Goal: Information Seeking & Learning: Learn about a topic

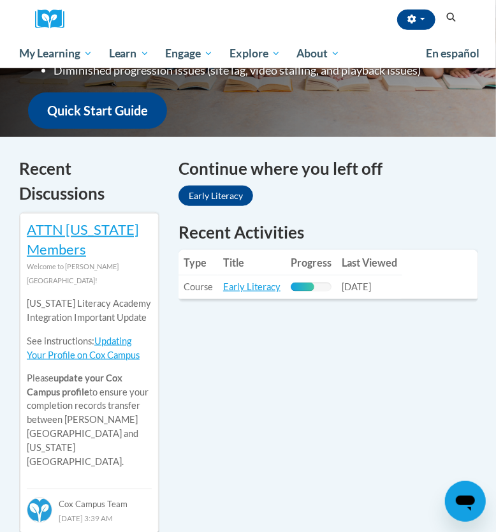
scroll to position [342, 0]
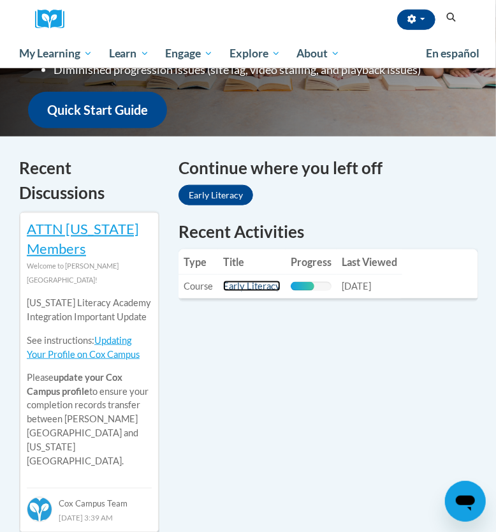
click at [257, 283] on link "Early Literacy" at bounding box center [251, 286] width 57 height 11
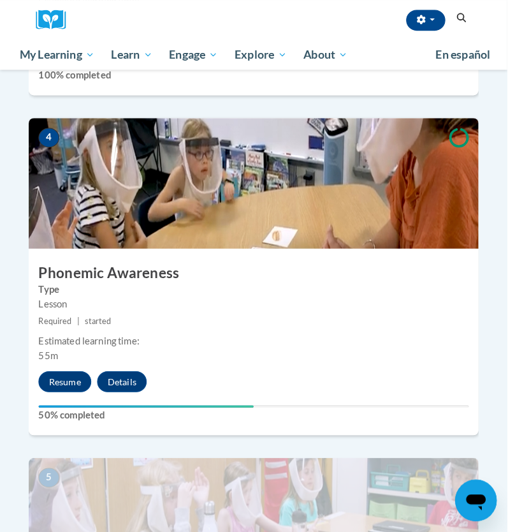
scroll to position [1230, 0]
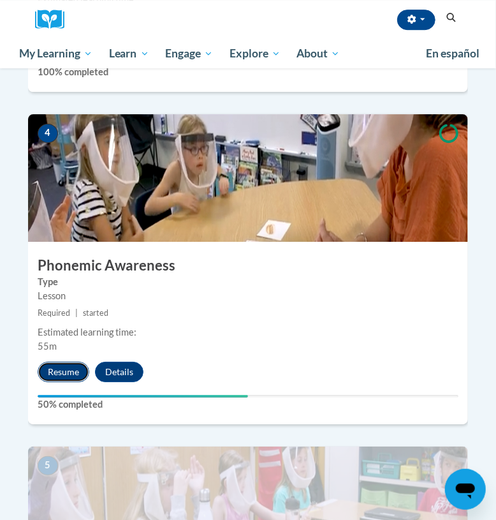
click at [73, 362] on button "Resume" at bounding box center [64, 372] width 52 height 20
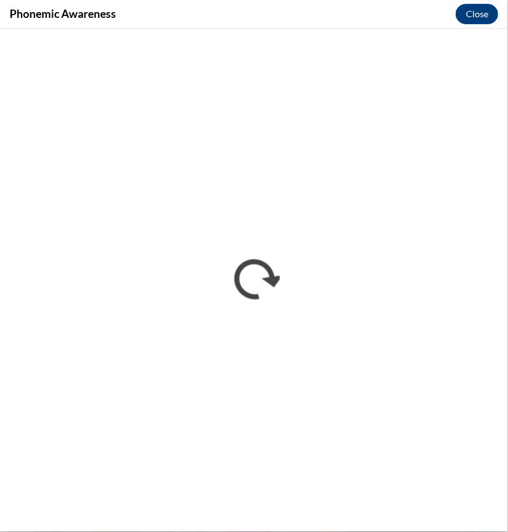
scroll to position [0, 0]
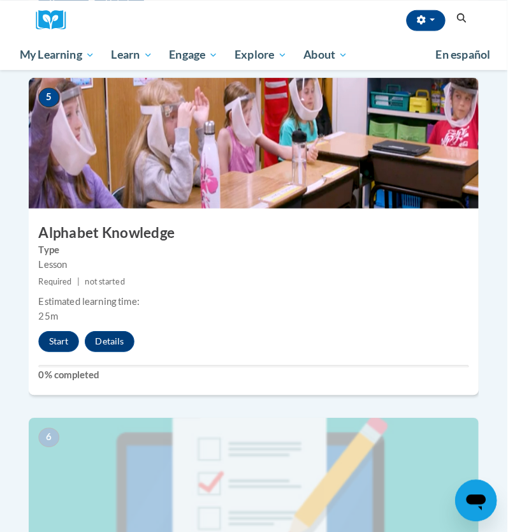
scroll to position [1599, 0]
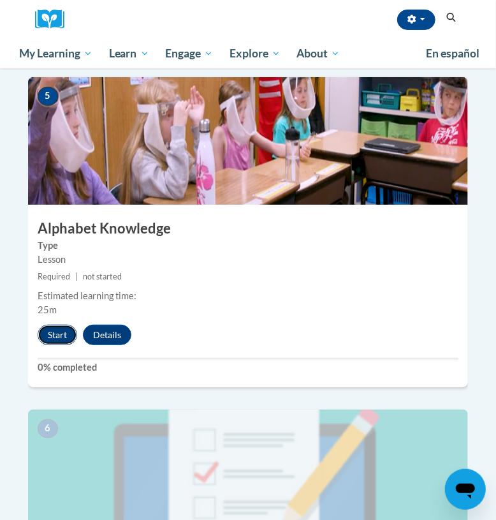
click at [48, 325] on button "Start" at bounding box center [58, 335] width 40 height 20
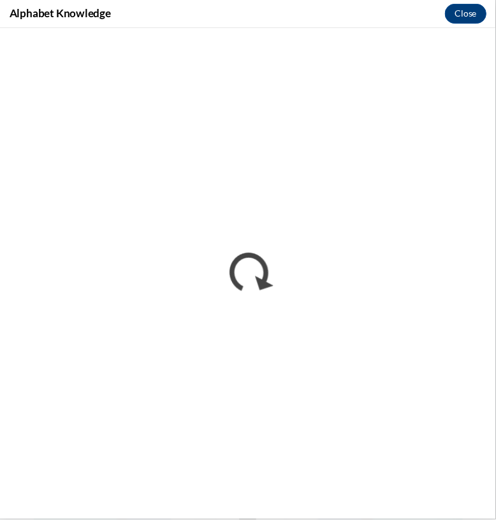
scroll to position [0, 0]
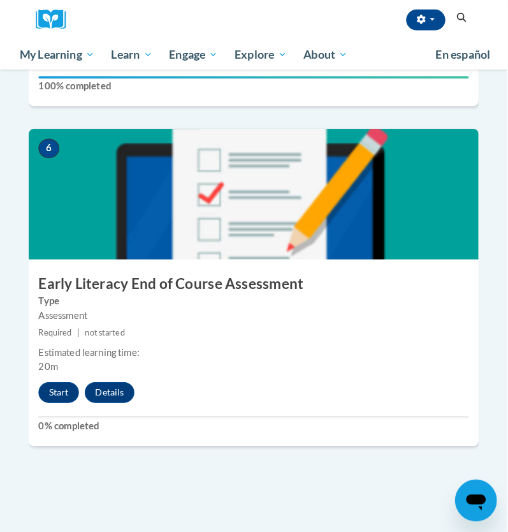
scroll to position [1883, 0]
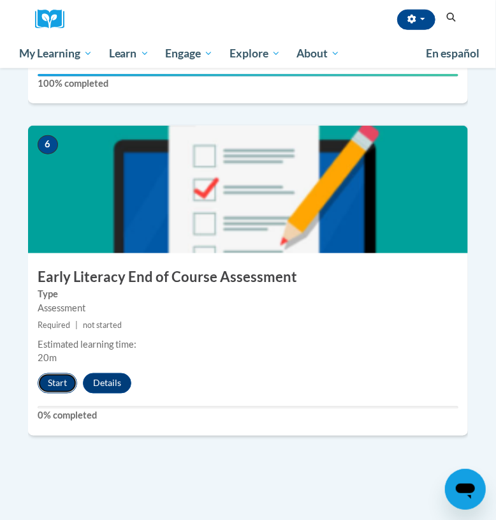
click at [66, 373] on button "Start" at bounding box center [58, 383] width 40 height 20
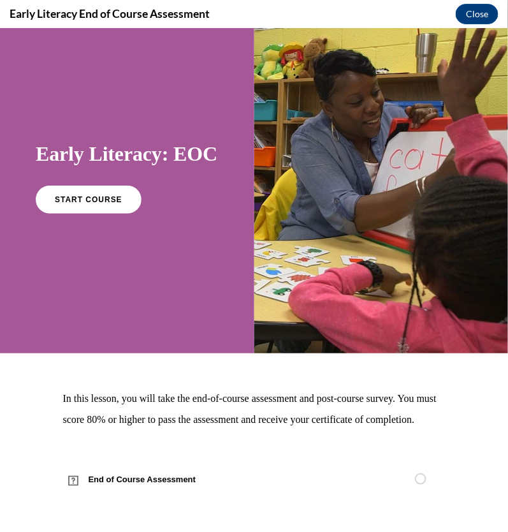
scroll to position [0, 0]
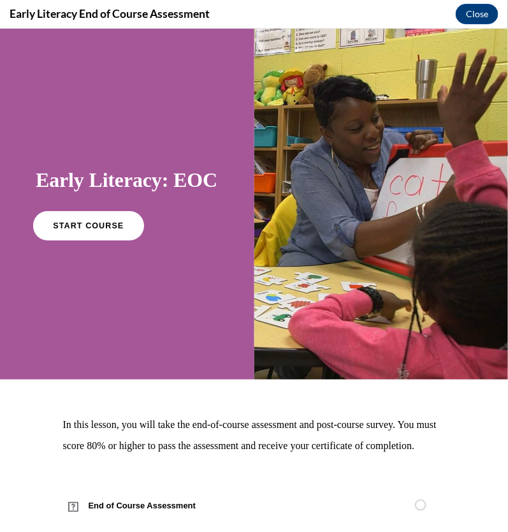
click at [112, 230] on span "START COURSE" at bounding box center [88, 226] width 71 height 10
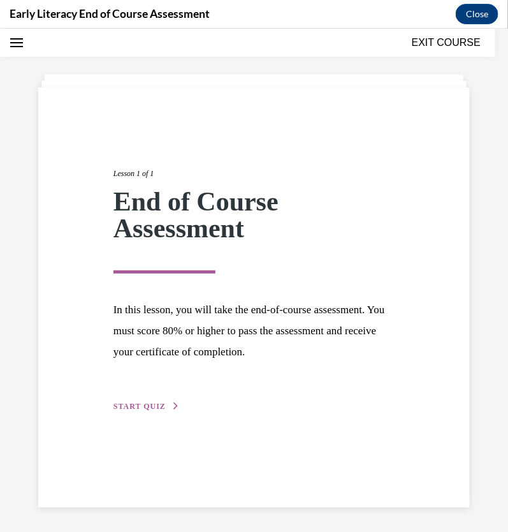
scroll to position [40, 0]
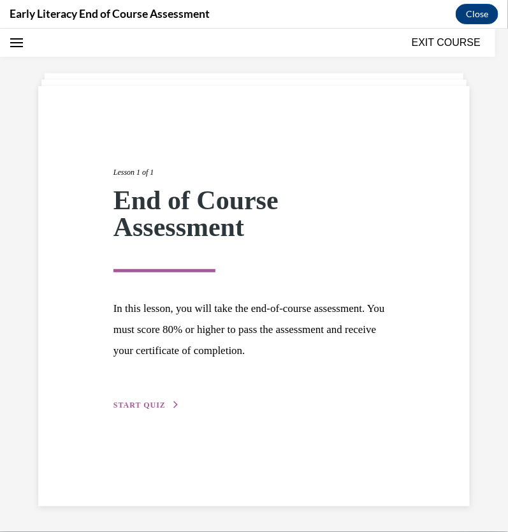
click at [165, 396] on div "Lesson 1 of 1 End of Course Assessment In this lesson, you will take the end-of…" at bounding box center [254, 273] width 300 height 275
click at [153, 404] on span "START QUIZ" at bounding box center [140, 404] width 52 height 9
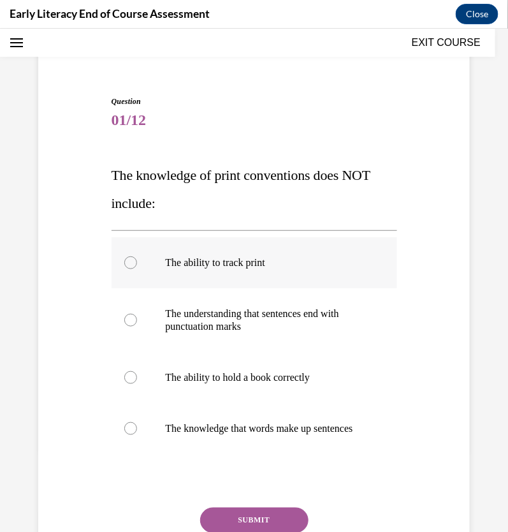
scroll to position [83, 0]
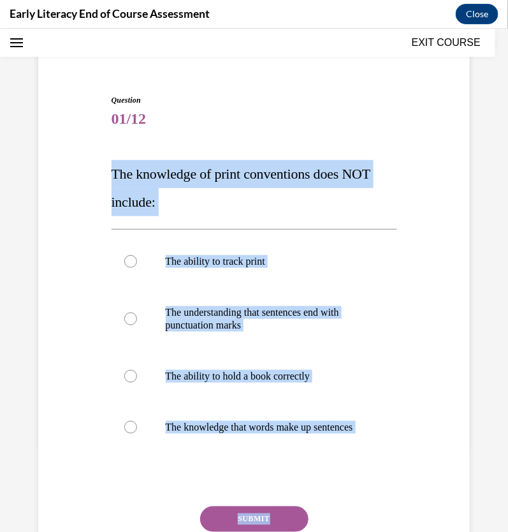
drag, startPoint x: 107, startPoint y: 173, endPoint x: 325, endPoint y: 518, distance: 407.6
click at [325, 518] on div "Question 01/12 The knowledge of print conventions does NOT include: The ability…" at bounding box center [254, 343] width 292 height 536
copy div "The knowledge of print conventions does NOT include: The ability to track print…"
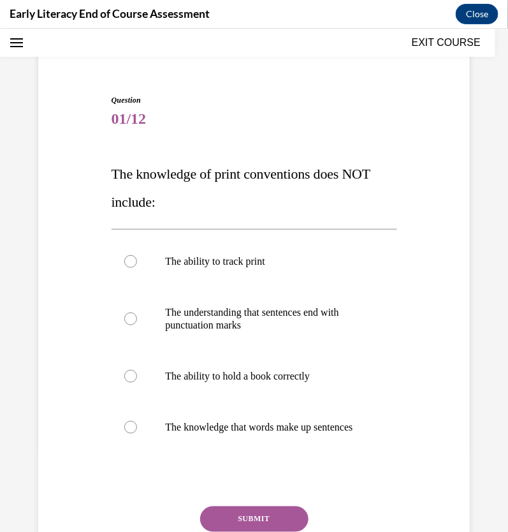
click at [353, 69] on div "Question 01/12 The knowledge of print conventions does NOT include: The ability…" at bounding box center [254, 332] width 438 height 555
click at [291, 378] on p "The ability to hold a book correctly" at bounding box center [266, 375] width 200 height 13
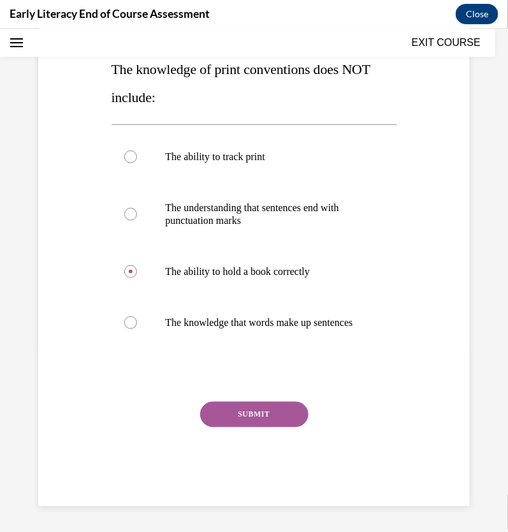
click at [291, 425] on button "SUBMIT" at bounding box center [254, 414] width 108 height 26
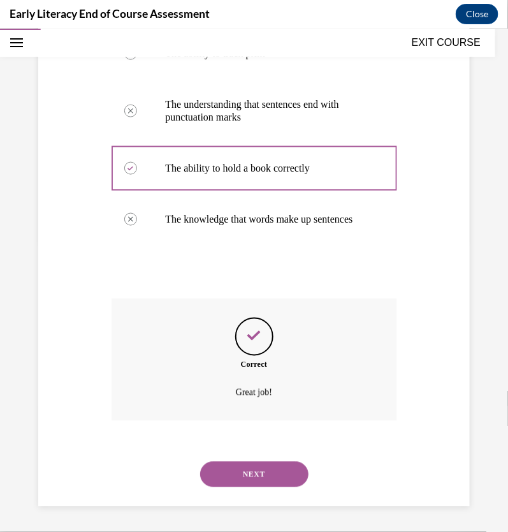
scroll to position [303, 0]
click at [287, 476] on button "NEXT" at bounding box center [254, 474] width 108 height 26
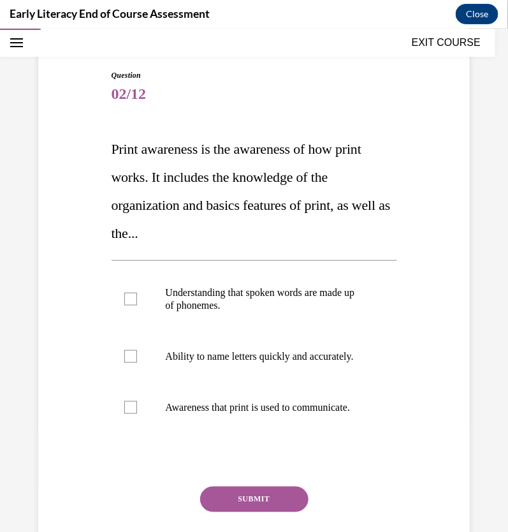
scroll to position [119, 0]
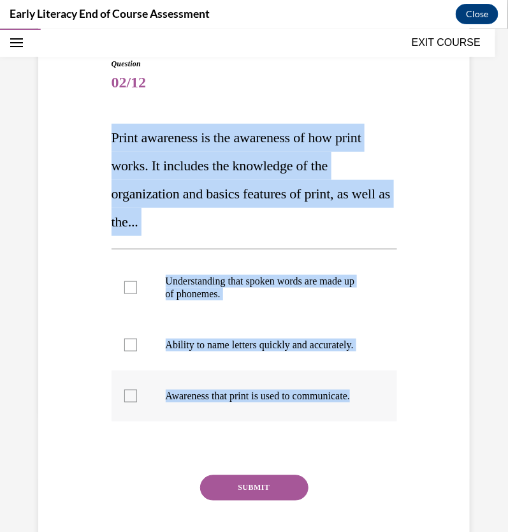
drag, startPoint x: 86, startPoint y: 134, endPoint x: 297, endPoint y: 422, distance: 356.4
click at [297, 422] on div "Question 02/12 Print awareness is the awareness of how print works. It includes…" at bounding box center [254, 299] width 438 height 560
copy div "Print awareness is the awareness of how print works. It includes the knowledge …"
click at [143, 404] on div at bounding box center [255, 395] width 286 height 51
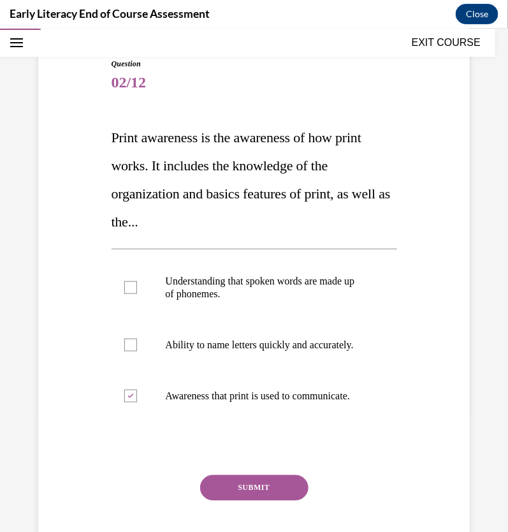
click at [236, 500] on button "SUBMIT" at bounding box center [254, 487] width 108 height 26
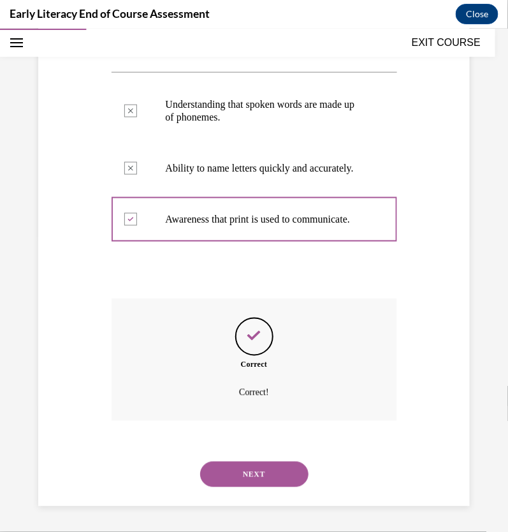
scroll to position [321, 0]
click at [270, 469] on button "NEXT" at bounding box center [254, 474] width 108 height 26
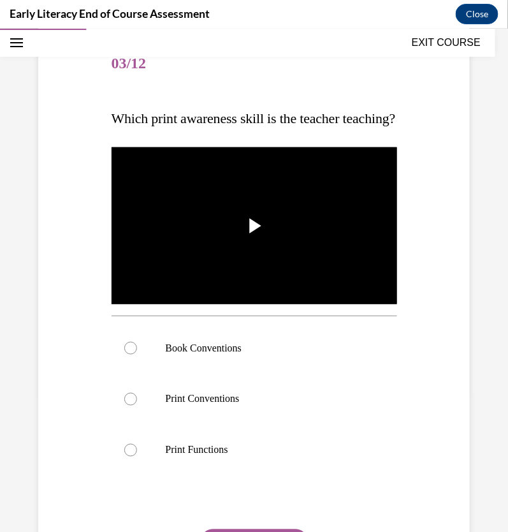
scroll to position [144, 0]
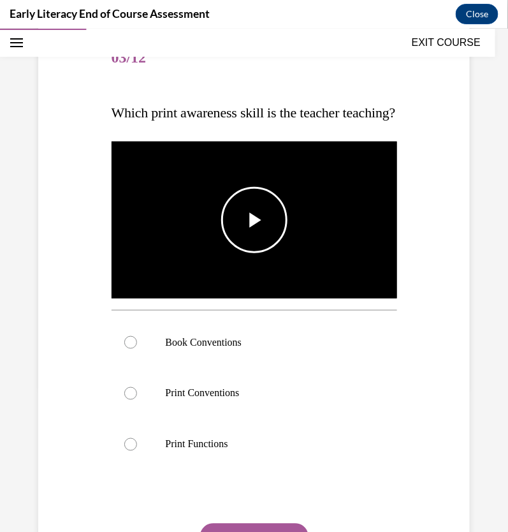
click at [254, 219] on span "Video player" at bounding box center [254, 219] width 0 height 0
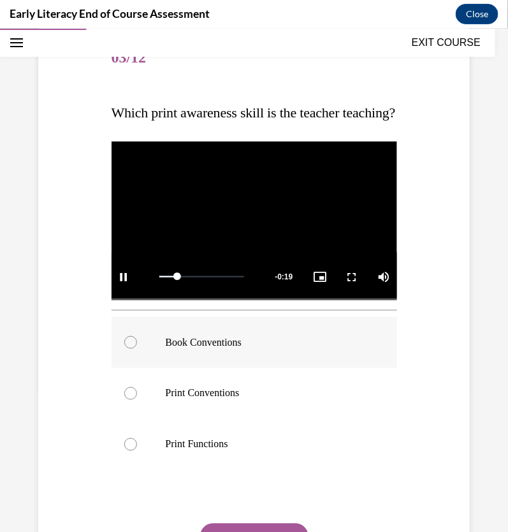
click at [246, 348] on p "Book Conventions" at bounding box center [266, 341] width 200 height 13
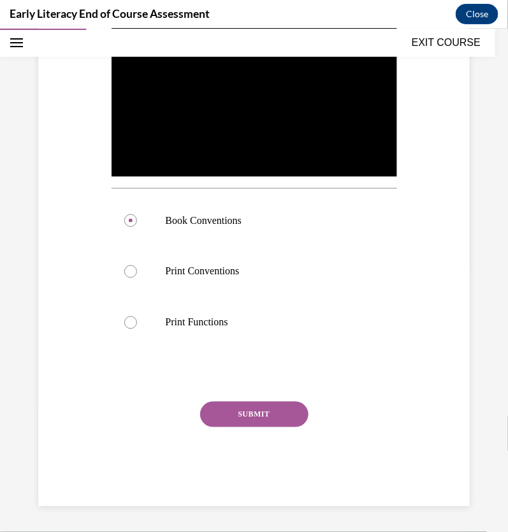
click at [260, 426] on button "SUBMIT" at bounding box center [254, 414] width 108 height 26
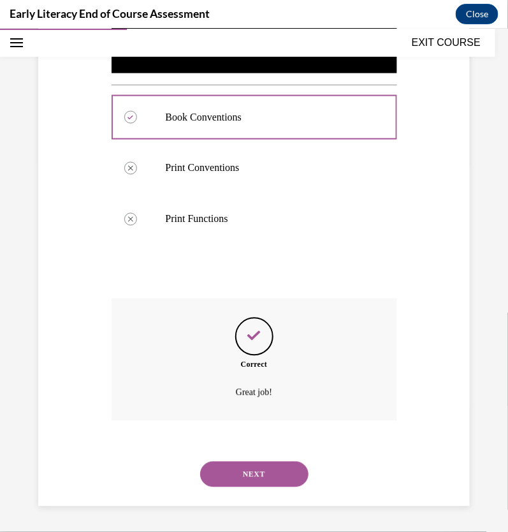
scroll to position [392, 0]
click at [268, 469] on button "NEXT" at bounding box center [254, 474] width 108 height 26
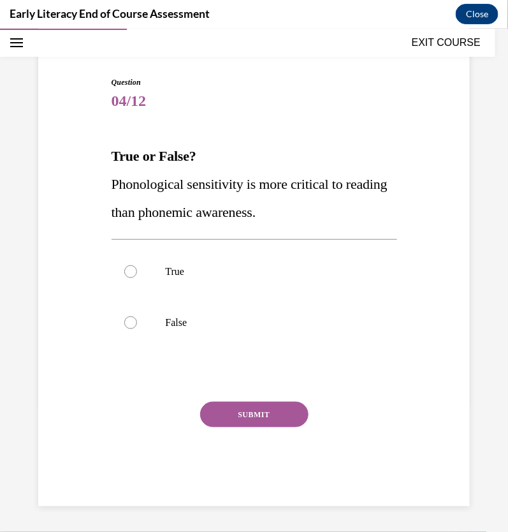
scroll to position [100, 0]
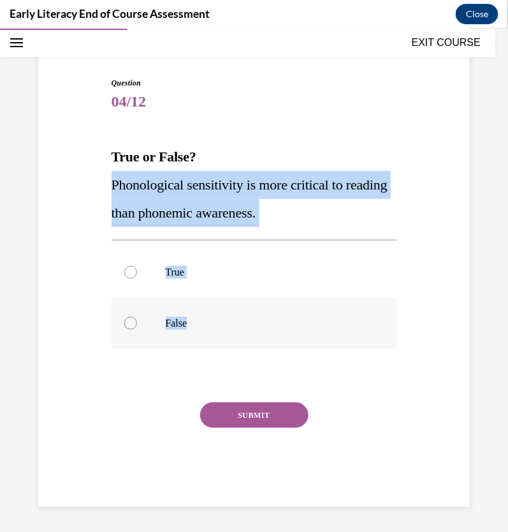
drag, startPoint x: 95, startPoint y: 177, endPoint x: 195, endPoint y: 323, distance: 177.1
click at [195, 323] on div "Question 04/12 True or False? Phonological sensitivity is more critical to read…" at bounding box center [254, 272] width 438 height 468
copy div "Phonological sensitivity is more critical to reading than phonemic awareness. T…"
click at [168, 322] on p "False" at bounding box center [266, 322] width 200 height 13
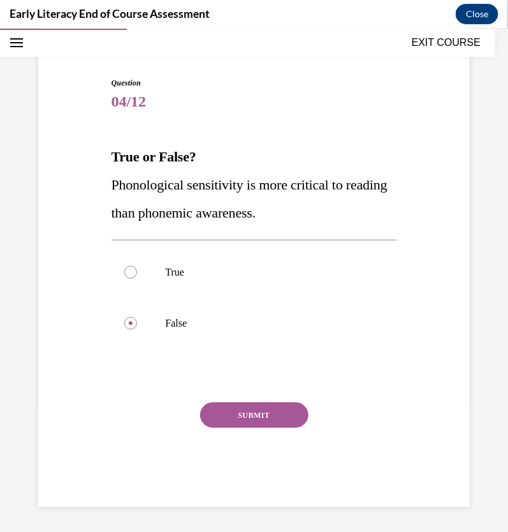
click at [253, 415] on button "SUBMIT" at bounding box center [254, 415] width 108 height 26
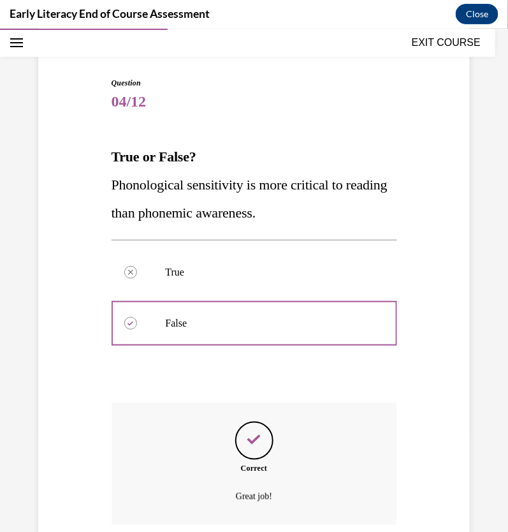
scroll to position [203, 0]
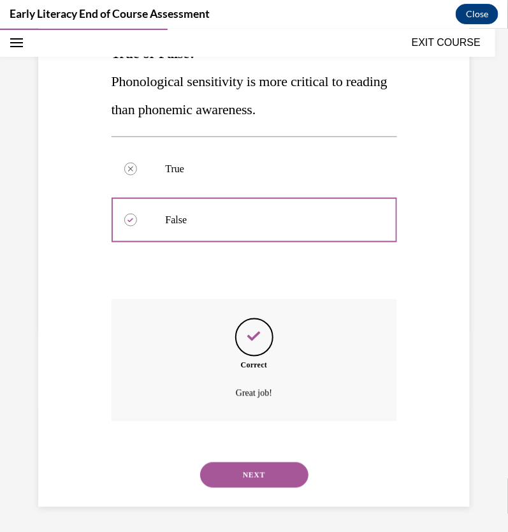
click at [284, 476] on button "NEXT" at bounding box center [254, 475] width 108 height 26
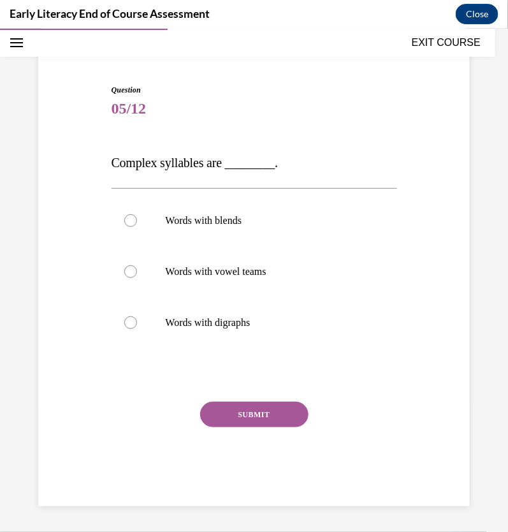
scroll to position [92, 0]
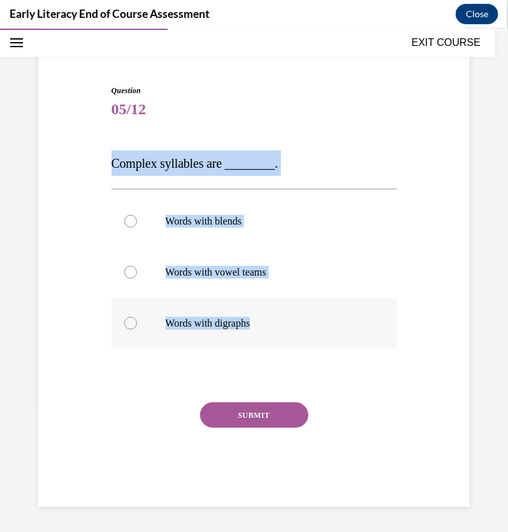
drag, startPoint x: 102, startPoint y: 158, endPoint x: 349, endPoint y: 325, distance: 298.2
click at [349, 325] on div "Question 05/12 Complex syllables are ________. Words with blends Words with vow…" at bounding box center [254, 276] width 438 height 460
copy div "Complex syllables are ________. Words with blends Words with vowel teams Words …"
click at [302, 232] on div at bounding box center [255, 220] width 286 height 51
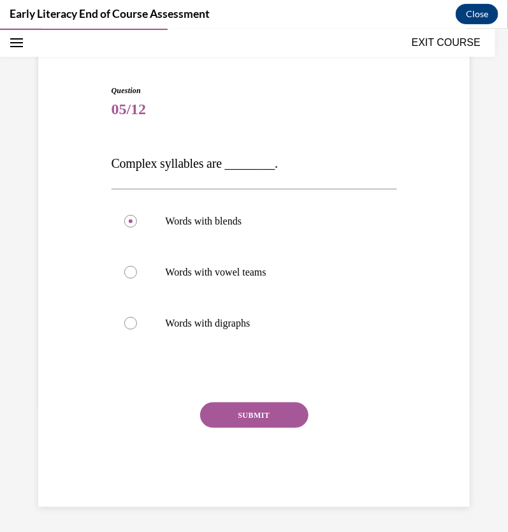
click at [291, 408] on button "SUBMIT" at bounding box center [254, 415] width 108 height 26
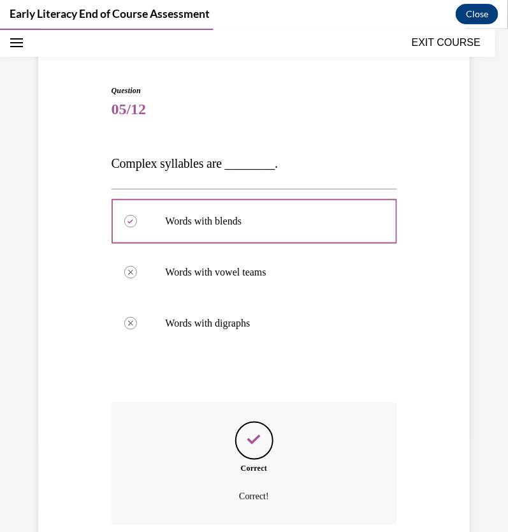
scroll to position [196, 0]
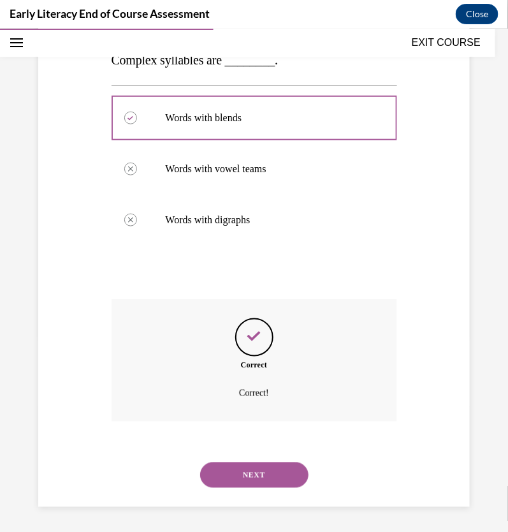
click at [270, 466] on button "NEXT" at bounding box center [254, 475] width 108 height 26
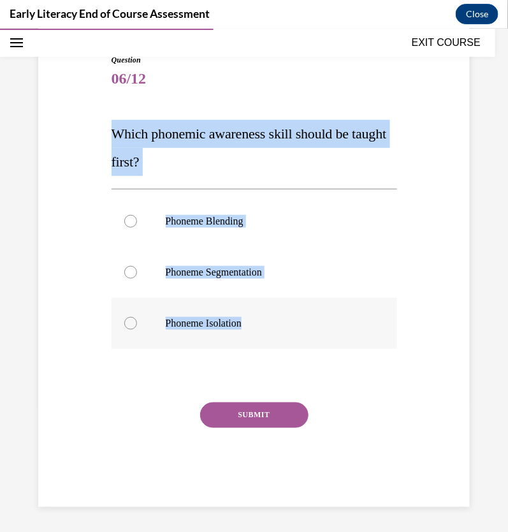
drag, startPoint x: 98, startPoint y: 127, endPoint x: 279, endPoint y: 322, distance: 266.2
click at [279, 322] on div "Question 06/12 Which phonemic awareness skill should be taught first? Phoneme B…" at bounding box center [254, 260] width 438 height 491
copy div "Which phonemic awareness skill should be taught first? Phoneme Blending Phoneme…"
click at [182, 316] on p "Phoneme Isolation" at bounding box center [266, 322] width 200 height 13
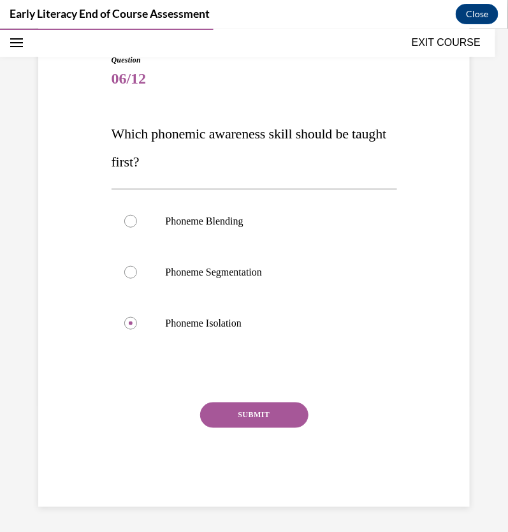
click at [261, 412] on button "SUBMIT" at bounding box center [254, 415] width 108 height 26
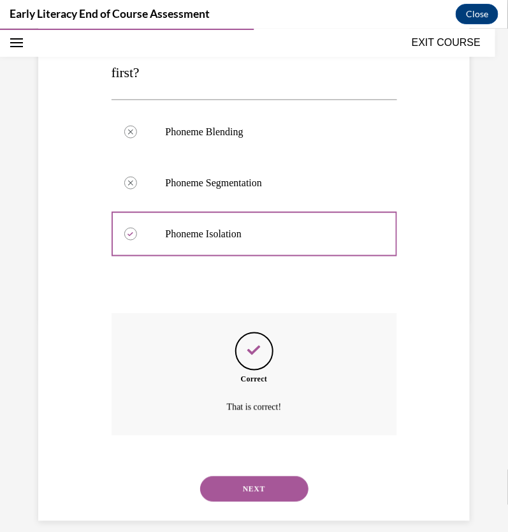
scroll to position [226, 0]
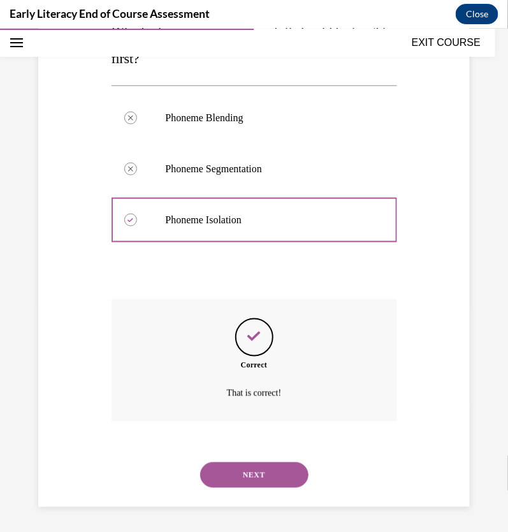
click at [286, 471] on button "NEXT" at bounding box center [254, 475] width 108 height 26
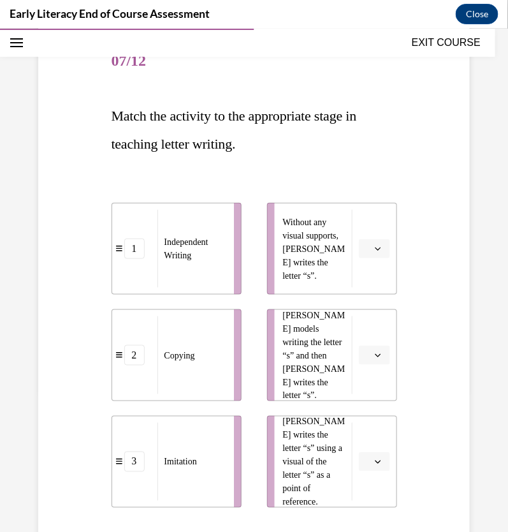
scroll to position [162, 0]
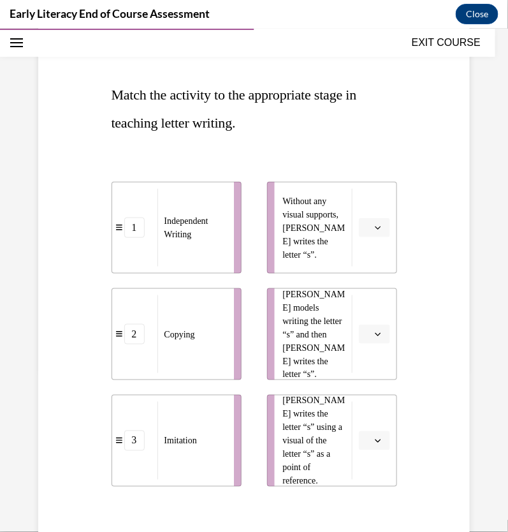
click at [375, 330] on icon "button" at bounding box center [378, 333] width 6 height 6
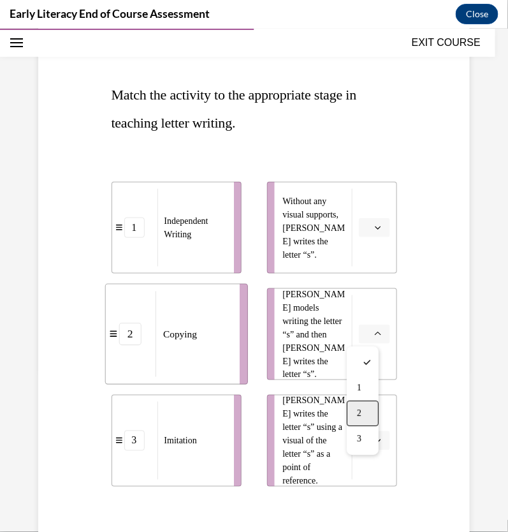
click at [370, 402] on div "2" at bounding box center [363, 413] width 32 height 26
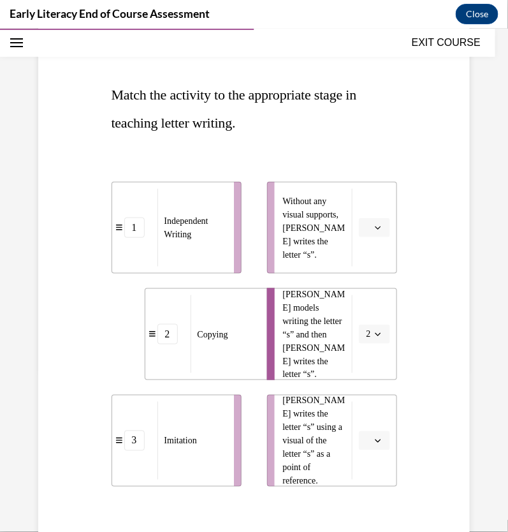
click at [363, 230] on button "button" at bounding box center [374, 226] width 31 height 19
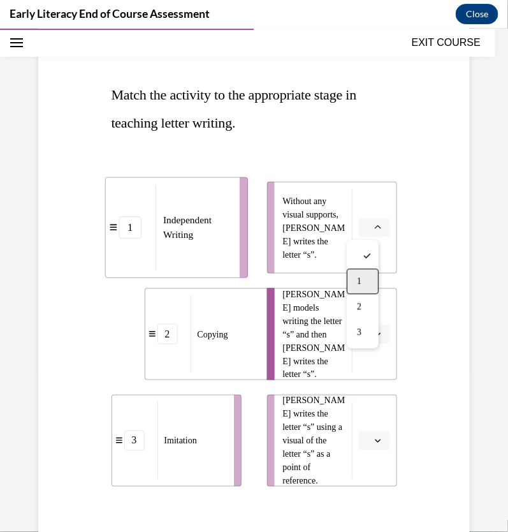
click at [365, 281] on div "1" at bounding box center [363, 281] width 32 height 26
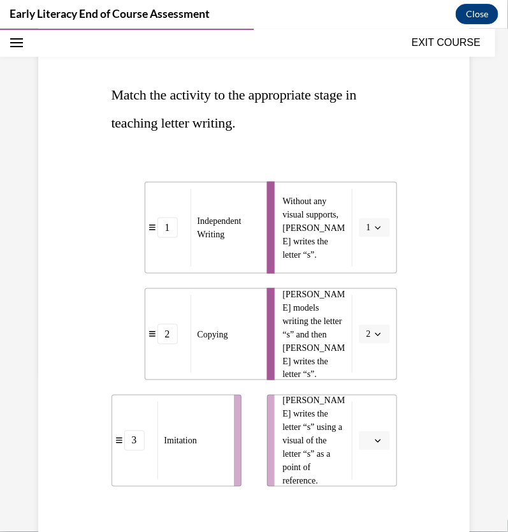
click at [375, 439] on icon "button" at bounding box center [378, 440] width 6 height 3
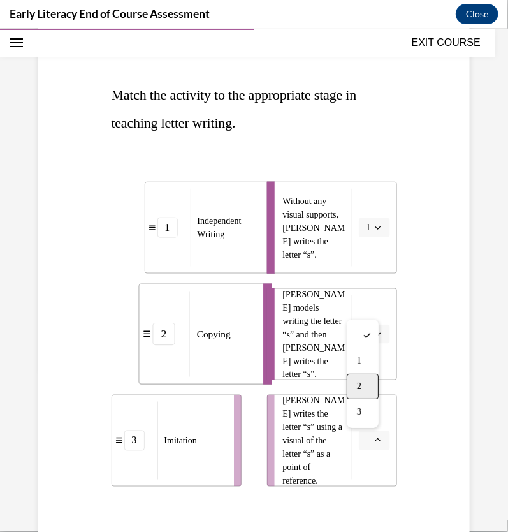
click at [360, 393] on div "2" at bounding box center [363, 386] width 32 height 26
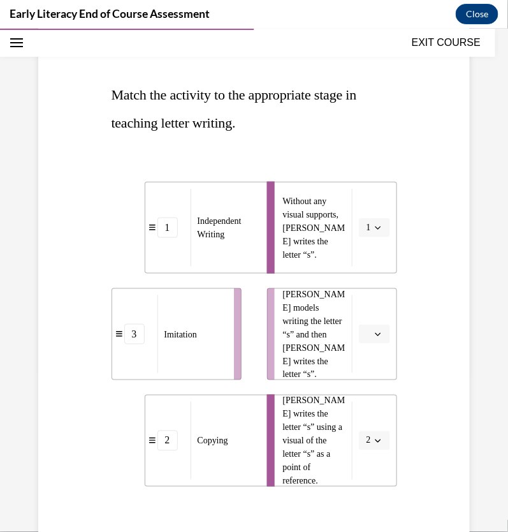
click at [374, 337] on span "button" at bounding box center [378, 333] width 9 height 9
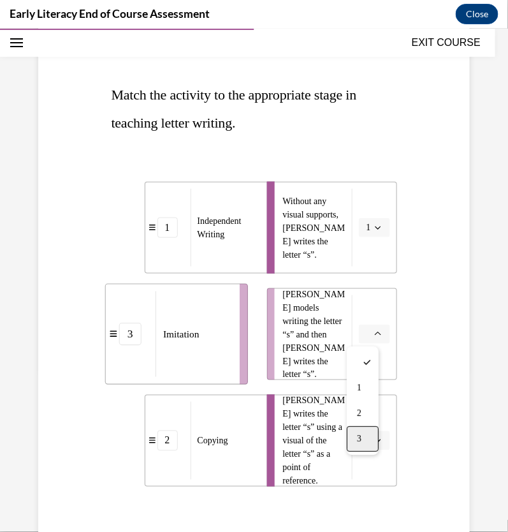
click at [362, 431] on div "3" at bounding box center [363, 438] width 32 height 26
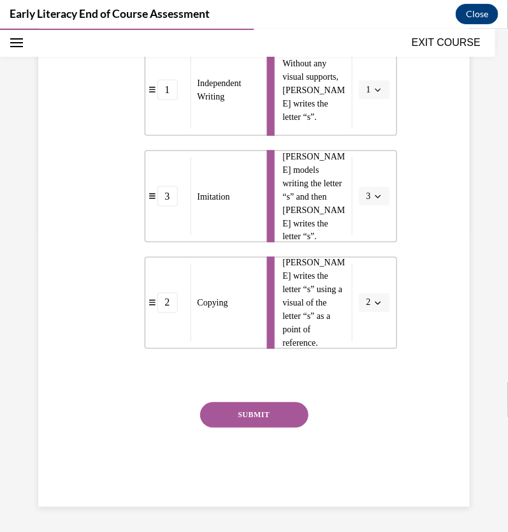
click at [275, 414] on button "SUBMIT" at bounding box center [254, 415] width 108 height 26
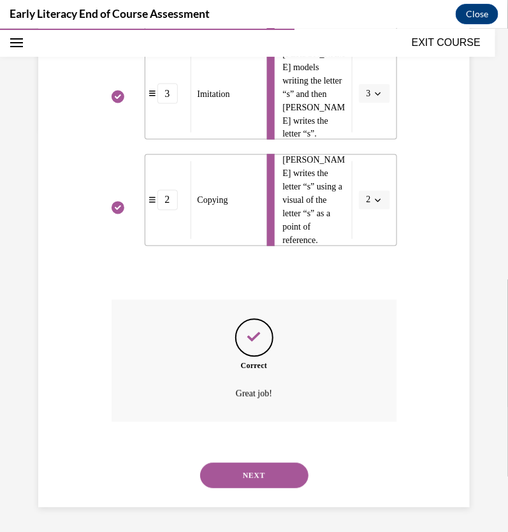
scroll to position [403, 0]
click at [283, 478] on button "NEXT" at bounding box center [254, 475] width 108 height 26
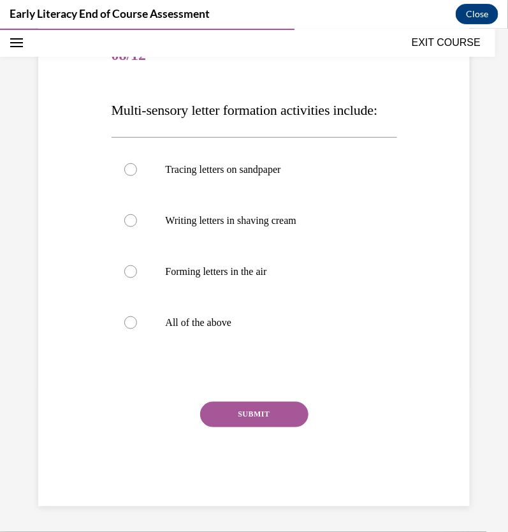
scroll to position [142, 0]
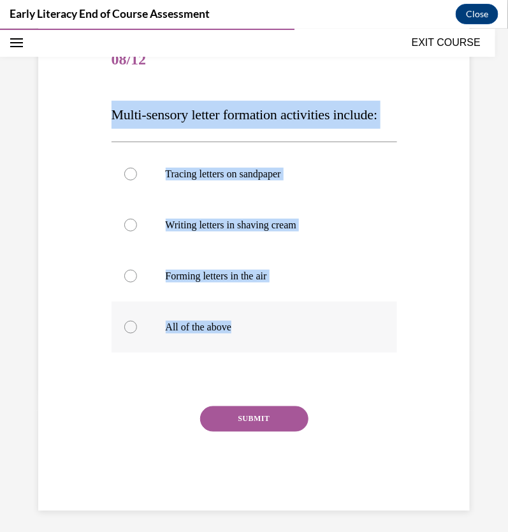
drag, startPoint x: 99, startPoint y: 101, endPoint x: 315, endPoint y: 351, distance: 329.6
click at [315, 351] on div "Question 08/12 Multi-sensory letter formation activities include: Tracing lette…" at bounding box center [254, 253] width 438 height 514
copy div "Multi-sensory letter formation activities include: Tracing letters on sandpaper…"
click at [143, 346] on div at bounding box center [255, 326] width 286 height 51
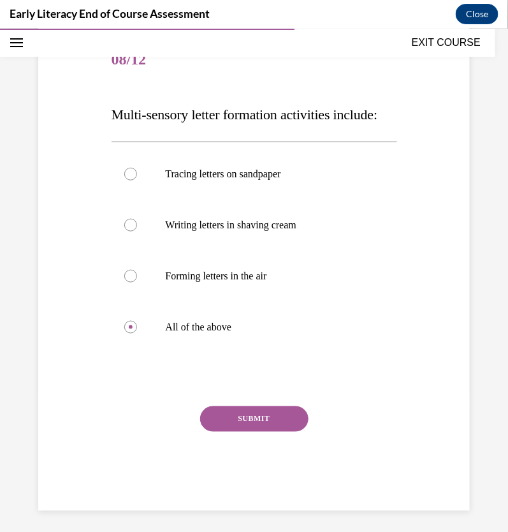
click at [228, 431] on button "SUBMIT" at bounding box center [254, 419] width 108 height 26
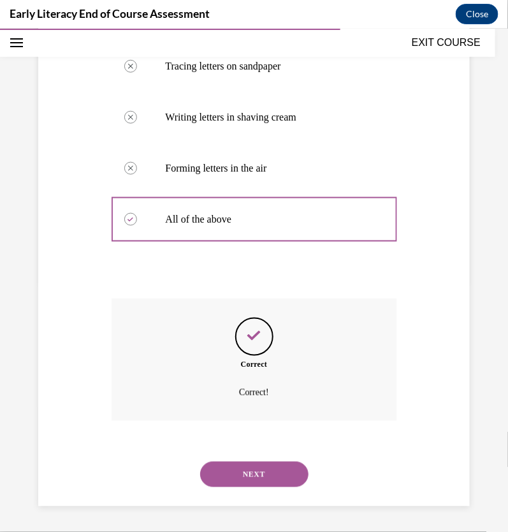
scroll to position [277, 0]
click at [279, 483] on button "NEXT" at bounding box center [254, 474] width 108 height 26
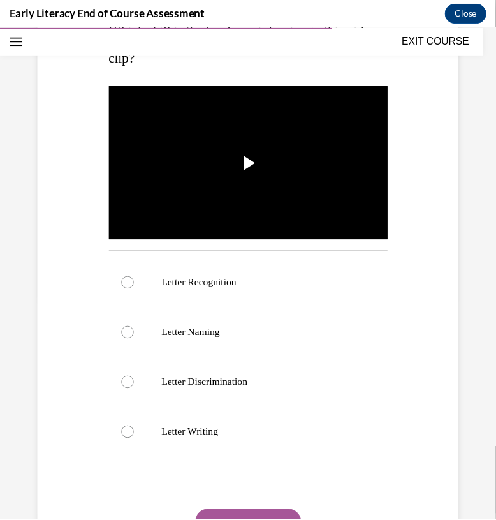
scroll to position [230, 0]
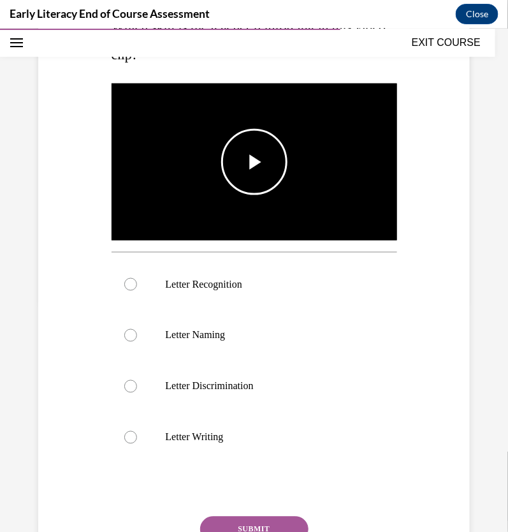
click at [254, 161] on span "Video player" at bounding box center [254, 161] width 0 height 0
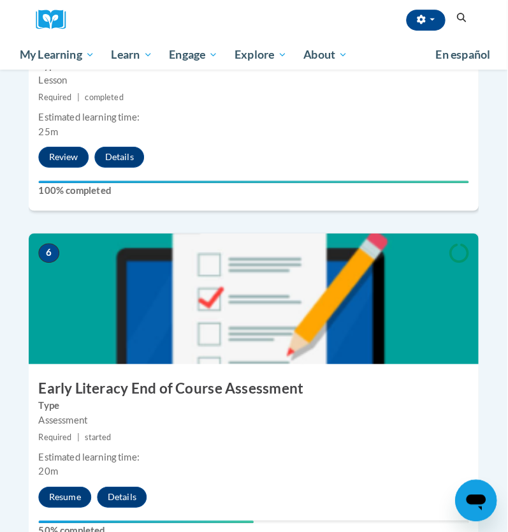
scroll to position [1782, 0]
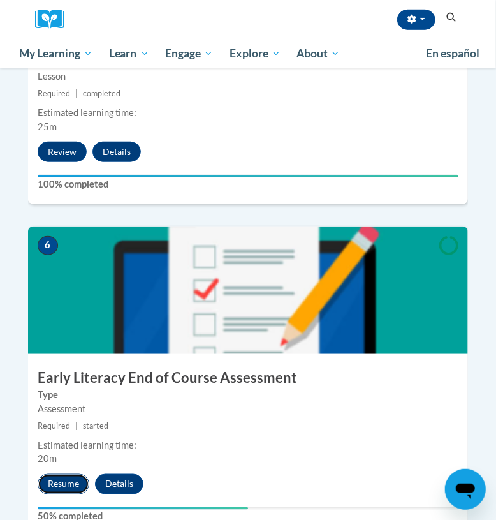
click at [77, 474] on button "Resume" at bounding box center [64, 484] width 52 height 20
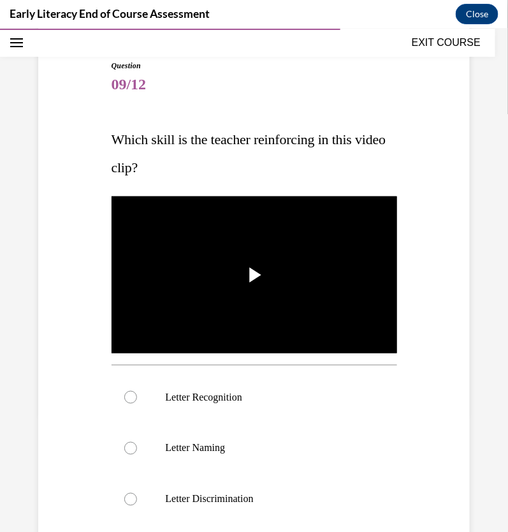
scroll to position [118, 0]
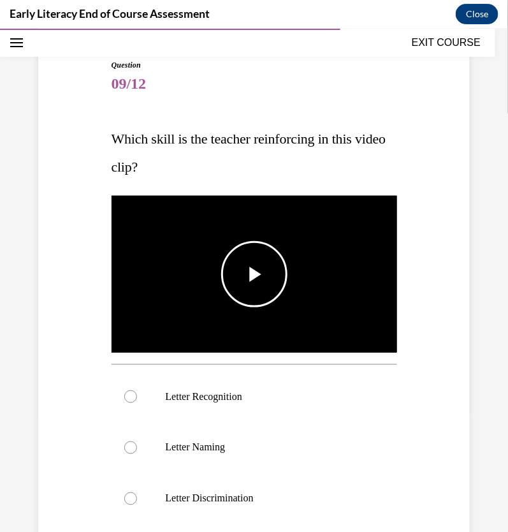
click at [254, 274] on span "Video player" at bounding box center [254, 274] width 0 height 0
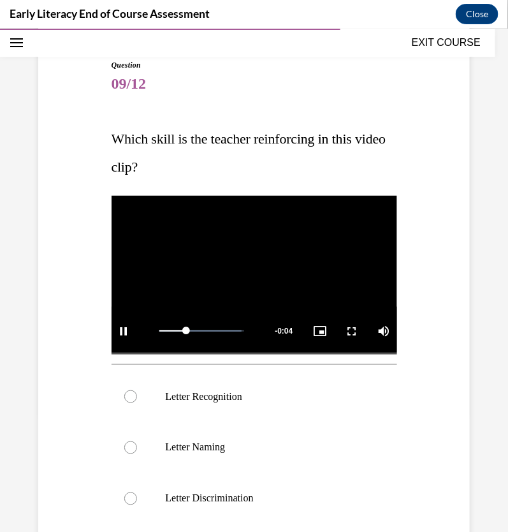
scroll to position [188, 0]
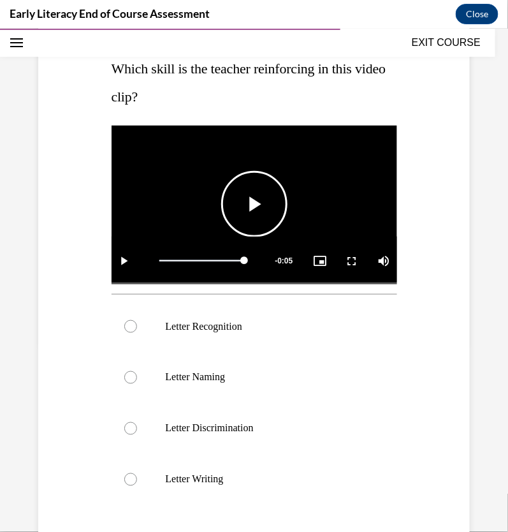
click at [254, 203] on span "Video player" at bounding box center [254, 203] width 0 height 0
click at [198, 322] on p "Letter Recognition" at bounding box center [266, 326] width 200 height 13
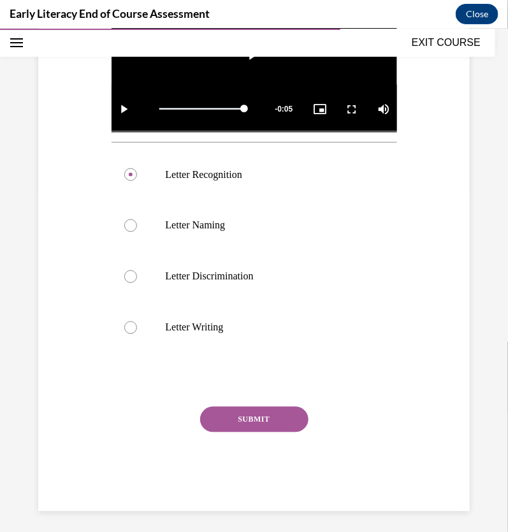
click at [274, 406] on button "SUBMIT" at bounding box center [254, 419] width 108 height 26
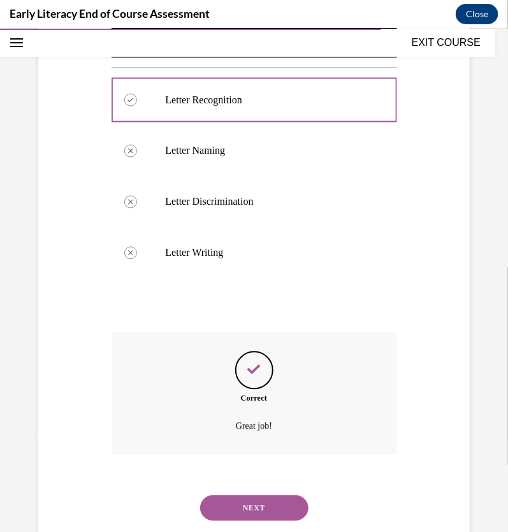
scroll to position [443, 0]
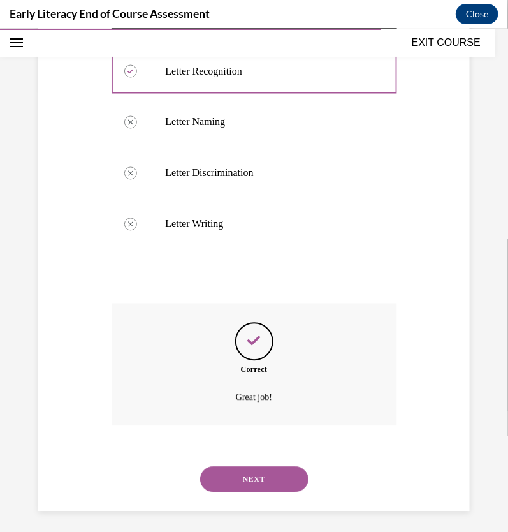
click at [282, 469] on button "NEXT" at bounding box center [254, 479] width 108 height 26
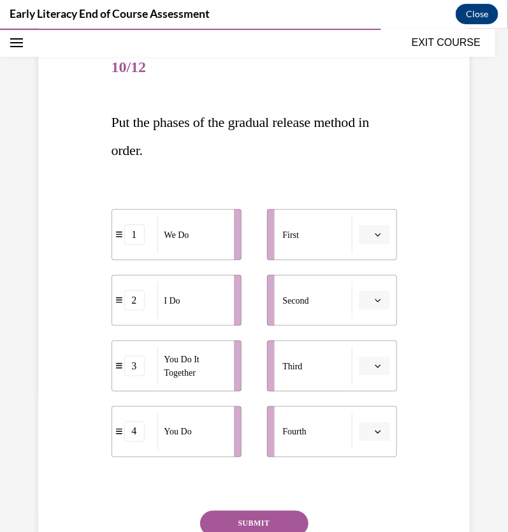
scroll to position [136, 0]
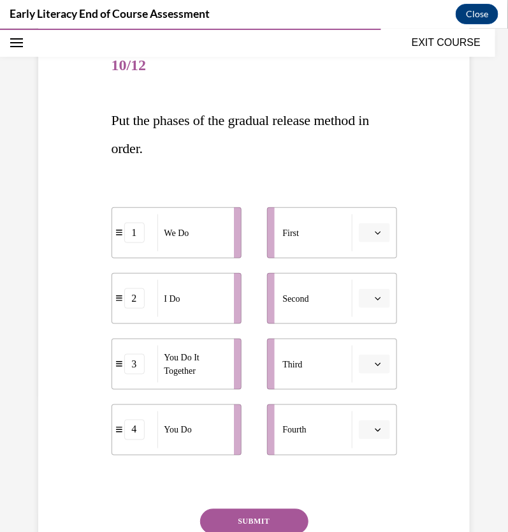
click at [371, 226] on button "button" at bounding box center [374, 232] width 31 height 19
click at [364, 304] on div "2" at bounding box center [363, 311] width 32 height 26
click at [361, 293] on button "button" at bounding box center [374, 297] width 31 height 19
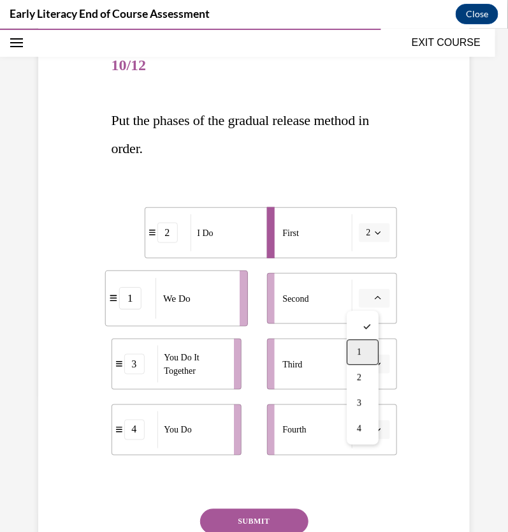
click at [360, 343] on div "1" at bounding box center [363, 352] width 32 height 26
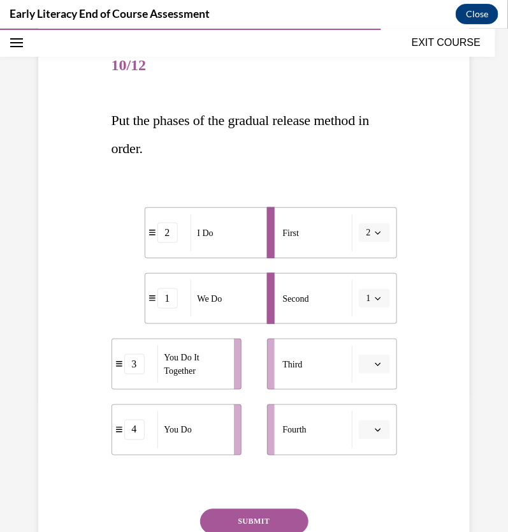
click at [375, 364] on icon "button" at bounding box center [378, 363] width 6 height 6
click at [365, 462] on div "3" at bounding box center [363, 468] width 32 height 26
click at [374, 433] on span "button" at bounding box center [378, 429] width 9 height 9
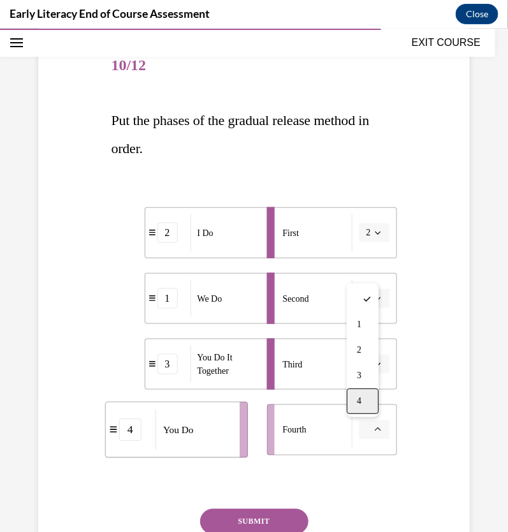
click at [360, 409] on div "4" at bounding box center [363, 401] width 32 height 26
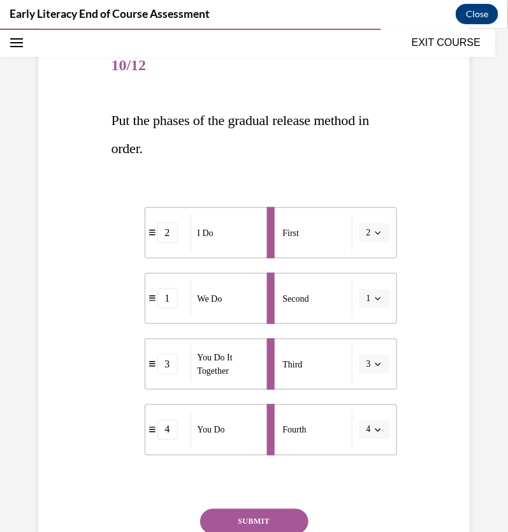
click at [277, 511] on button "SUBMIT" at bounding box center [254, 521] width 108 height 26
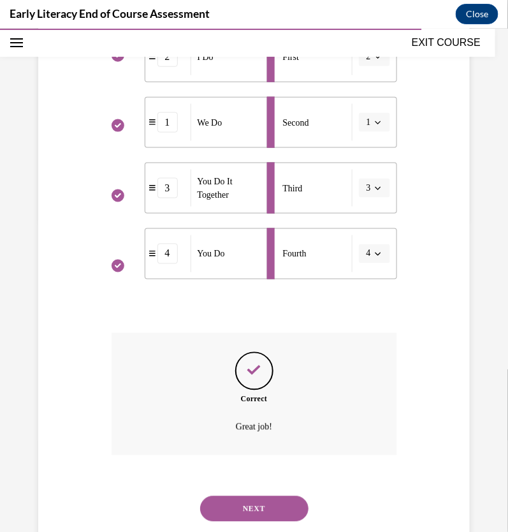
scroll to position [346, 0]
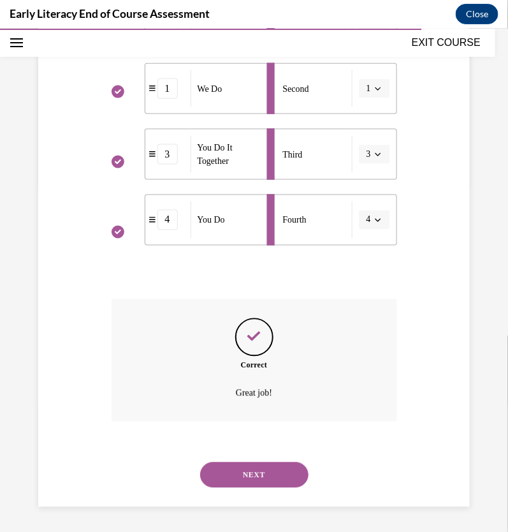
click at [277, 472] on button "NEXT" at bounding box center [254, 475] width 108 height 26
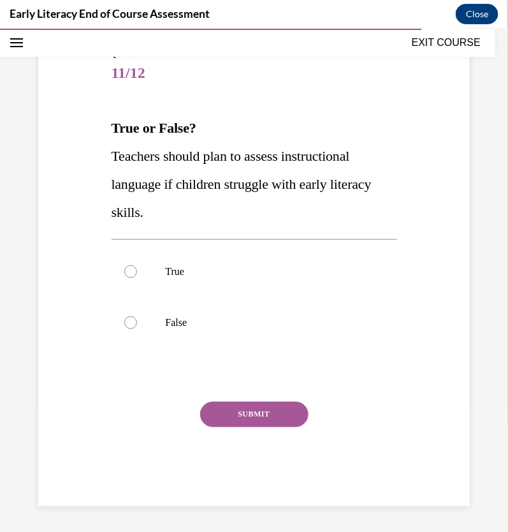
scroll to position [128, 0]
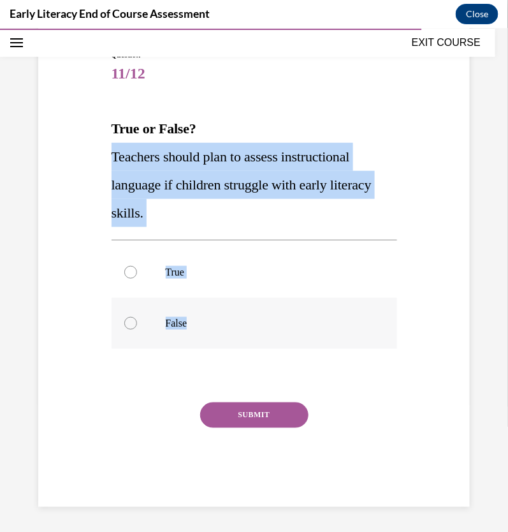
drag, startPoint x: 103, startPoint y: 148, endPoint x: 212, endPoint y: 325, distance: 208.1
click at [212, 325] on div "Question 11/12 True or False? Teachers should plan to assess instructional lang…" at bounding box center [254, 258] width 438 height 496
copy div "Teachers should plan to assess instructional language if children struggle with…"
click at [194, 269] on p "True" at bounding box center [266, 271] width 200 height 13
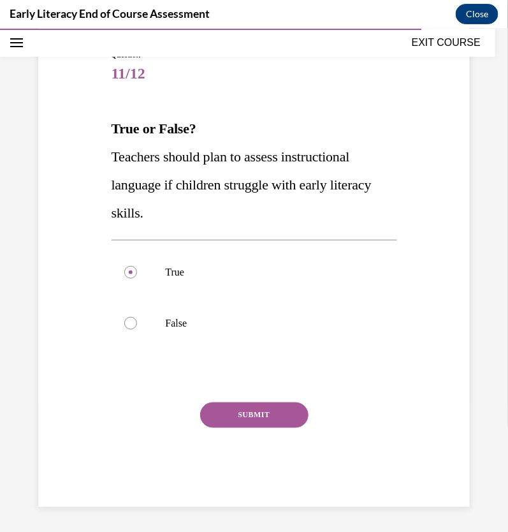
click at [258, 427] on div "SUBMIT" at bounding box center [255, 434] width 286 height 64
click at [276, 416] on button "SUBMIT" at bounding box center [254, 415] width 108 height 26
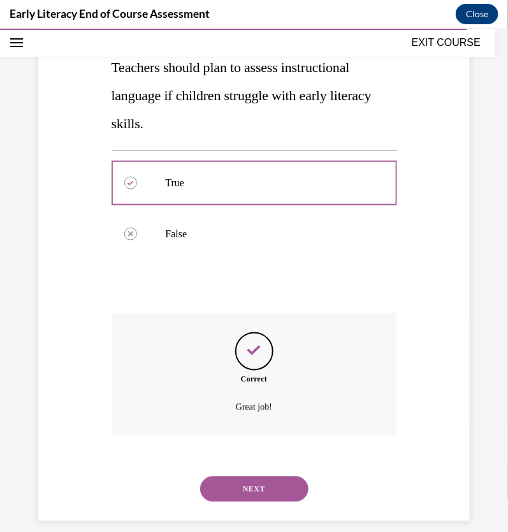
scroll to position [232, 0]
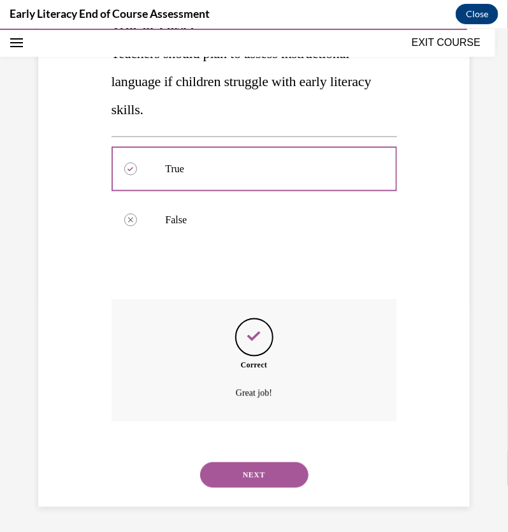
click at [274, 466] on button "NEXT" at bounding box center [254, 475] width 108 height 26
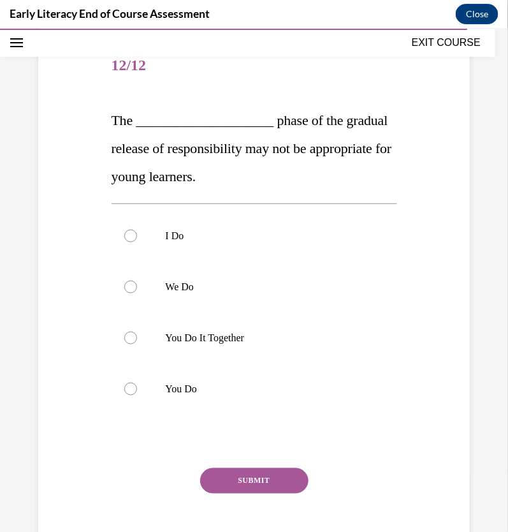
scroll to position [138, 0]
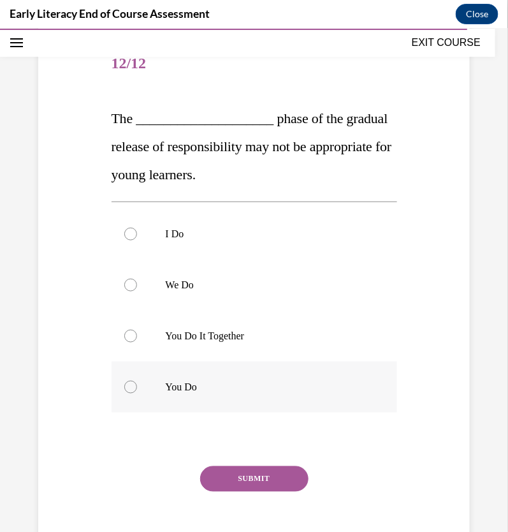
click at [186, 390] on p "You Do" at bounding box center [266, 386] width 200 height 13
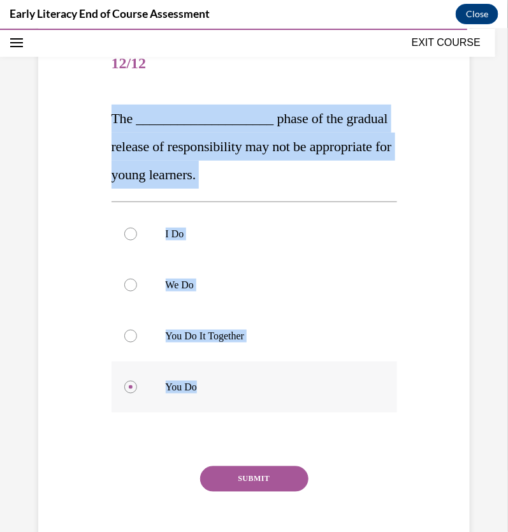
drag, startPoint x: 105, startPoint y: 109, endPoint x: 328, endPoint y: 389, distance: 358.1
click at [328, 389] on div "Question 12/12 The ____________________ phase of the gradual release of respons…" at bounding box center [254, 294] width 292 height 551
copy div "The ____________________ phase of the gradual release of responsibility may not…"
click at [272, 473] on button "SUBMIT" at bounding box center [254, 479] width 108 height 26
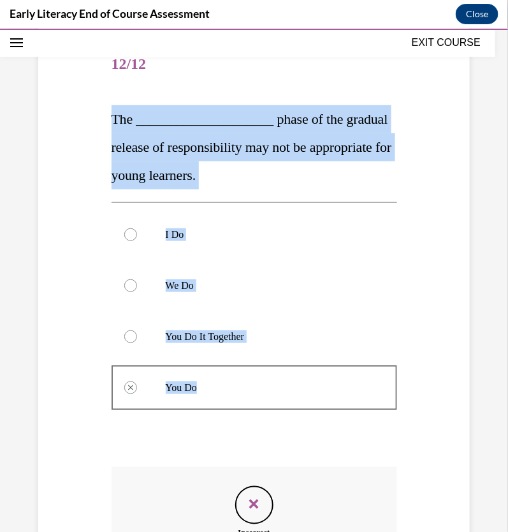
scroll to position [305, 0]
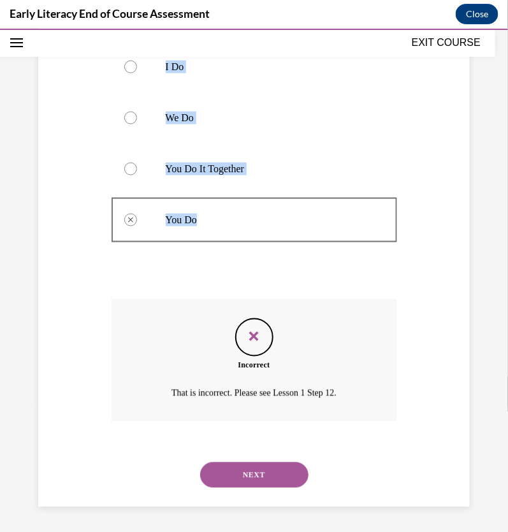
click at [277, 469] on button "NEXT" at bounding box center [254, 475] width 108 height 26
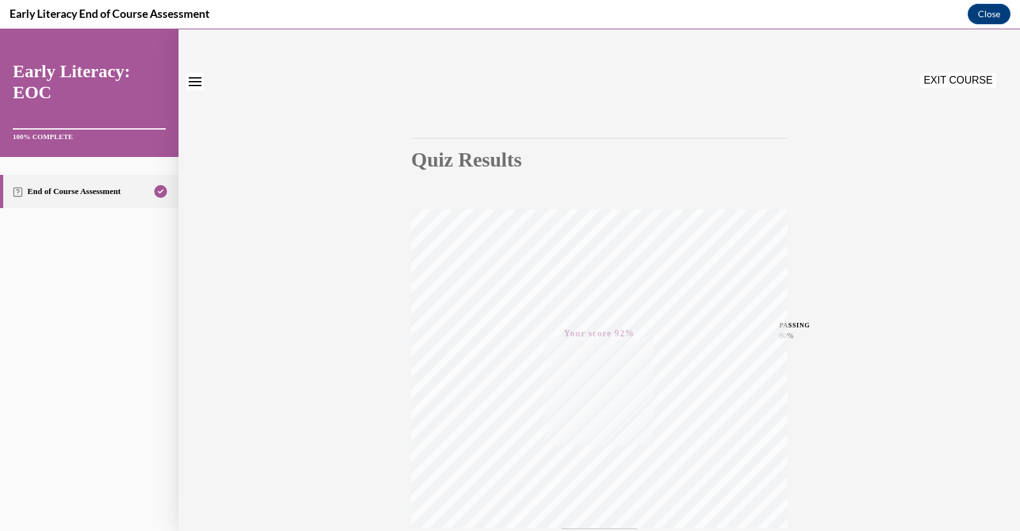
scroll to position [0, 0]
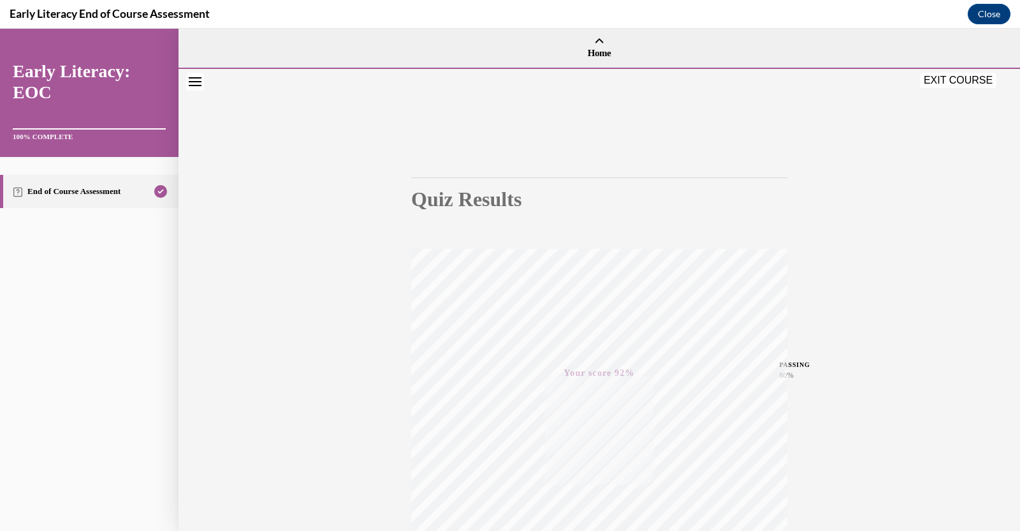
click at [496, 81] on button "EXIT COURSE" at bounding box center [958, 80] width 77 height 15
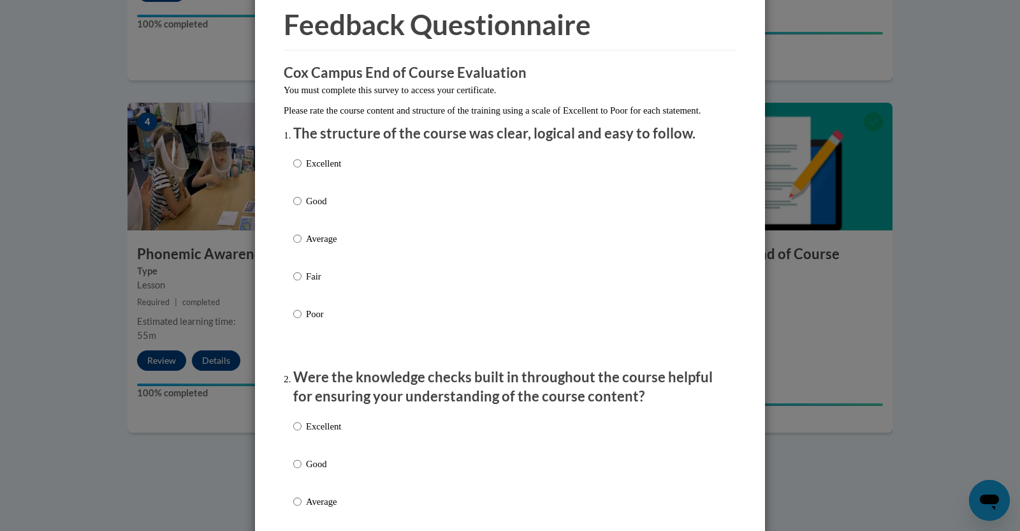
scroll to position [61, 0]
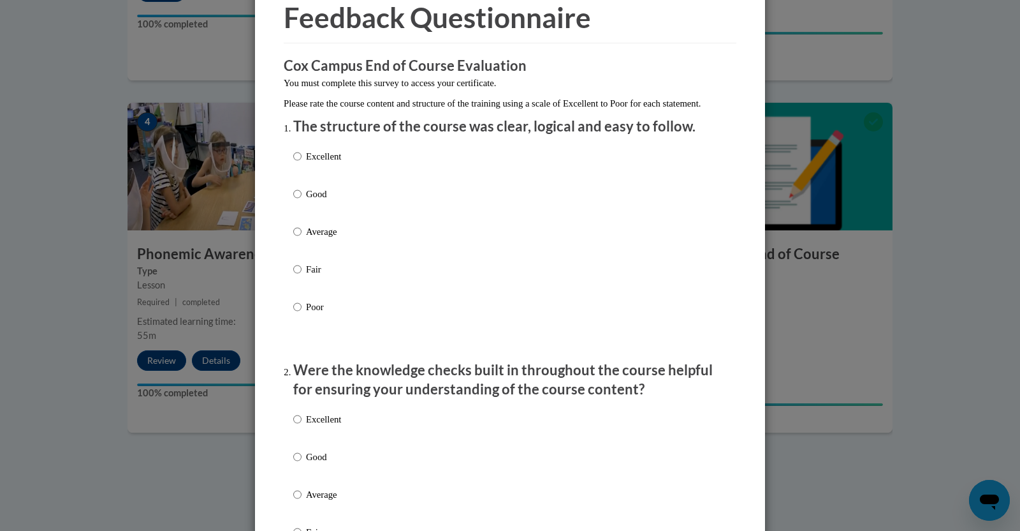
click at [323, 163] on p "Excellent" at bounding box center [323, 156] width 35 height 14
click at [302, 163] on input "Excellent" at bounding box center [297, 156] width 8 height 14
radio input "true"
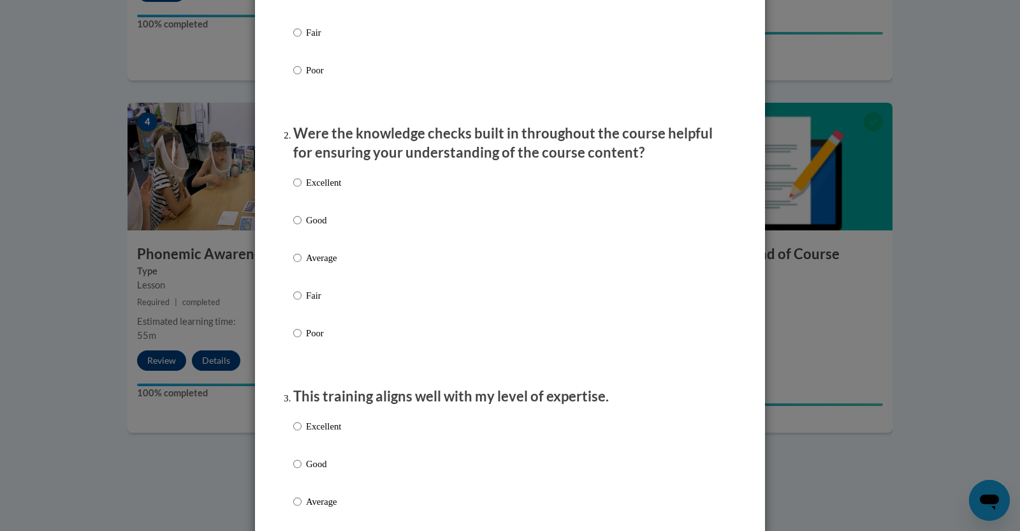
click at [309, 224] on div "Excellent Good Average Fair Poor" at bounding box center [317, 268] width 48 height 198
click at [312, 189] on p "Excellent" at bounding box center [323, 182] width 35 height 14
click at [302, 189] on input "Excellent" at bounding box center [297, 182] width 8 height 14
radio input "true"
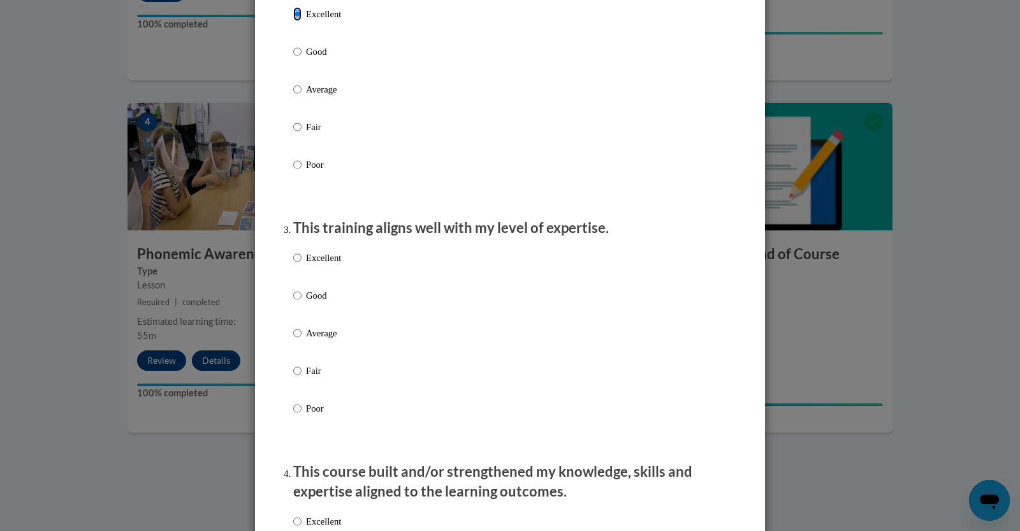
scroll to position [468, 0]
click at [318, 263] on p "Excellent" at bounding box center [323, 256] width 35 height 14
click at [302, 263] on input "Excellent" at bounding box center [297, 256] width 8 height 14
radio input "true"
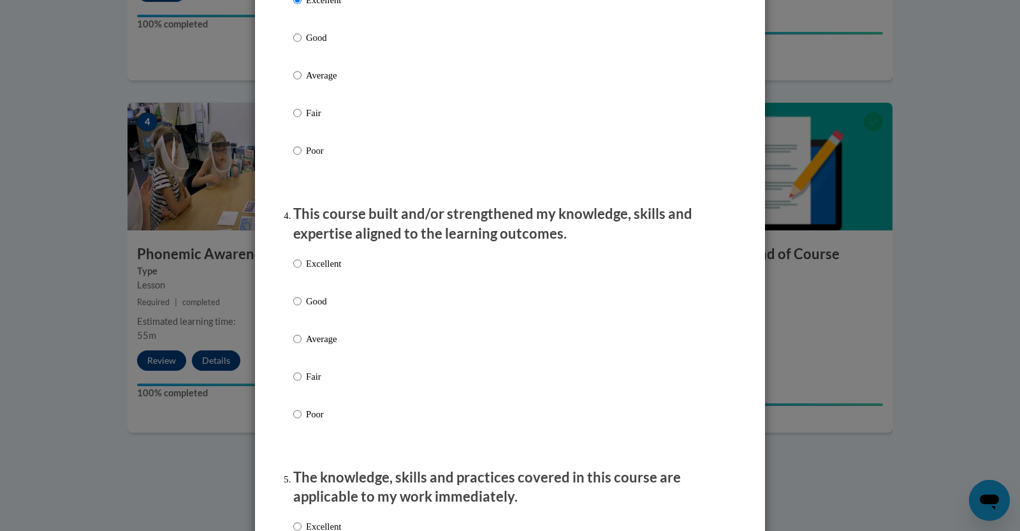
click at [323, 270] on p "Excellent" at bounding box center [323, 263] width 35 height 14
click at [302, 270] on input "Excellent" at bounding box center [297, 263] width 8 height 14
radio input "true"
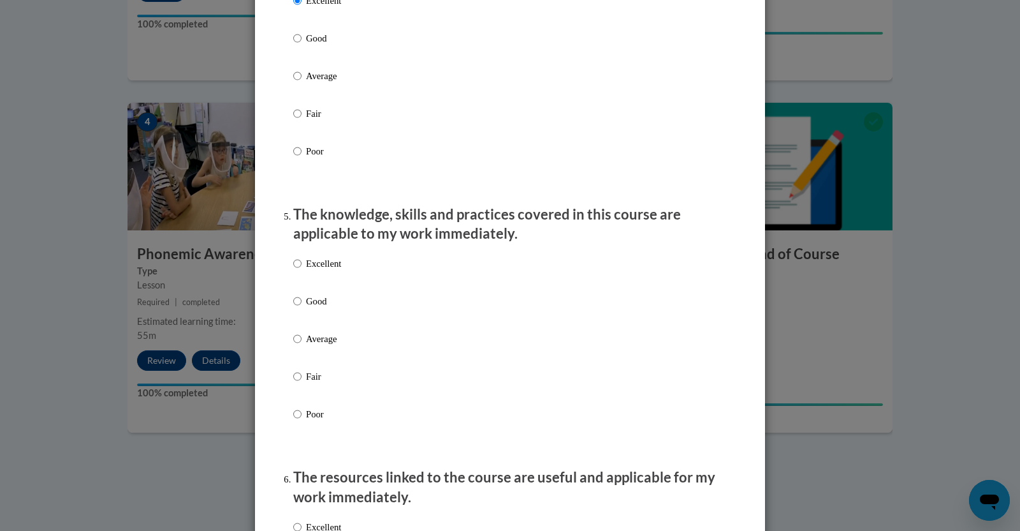
click at [323, 270] on p "Excellent" at bounding box center [323, 263] width 35 height 14
click at [302, 270] on input "Excellent" at bounding box center [297, 263] width 8 height 14
radio input "true"
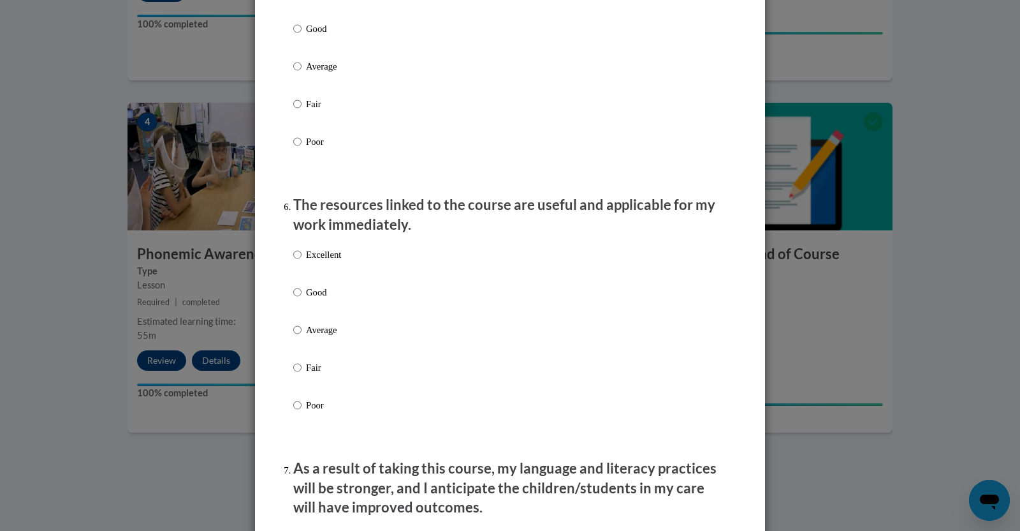
scroll to position [1270, 0]
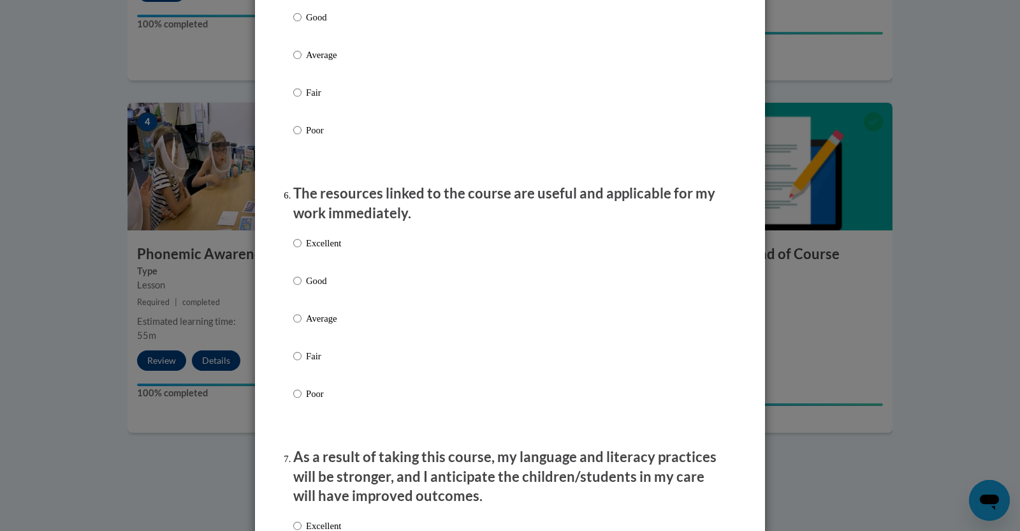
click at [324, 250] on p "Excellent" at bounding box center [323, 243] width 35 height 14
click at [302, 250] on input "Excellent" at bounding box center [297, 243] width 8 height 14
radio input "true"
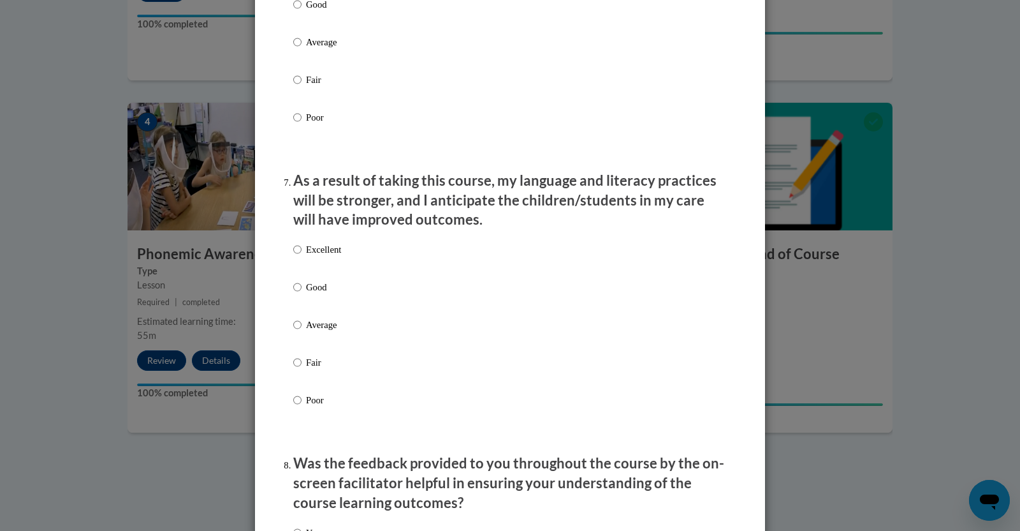
click at [324, 256] on p "Excellent" at bounding box center [323, 249] width 35 height 14
click at [302, 256] on input "Excellent" at bounding box center [297, 249] width 8 height 14
radio input "true"
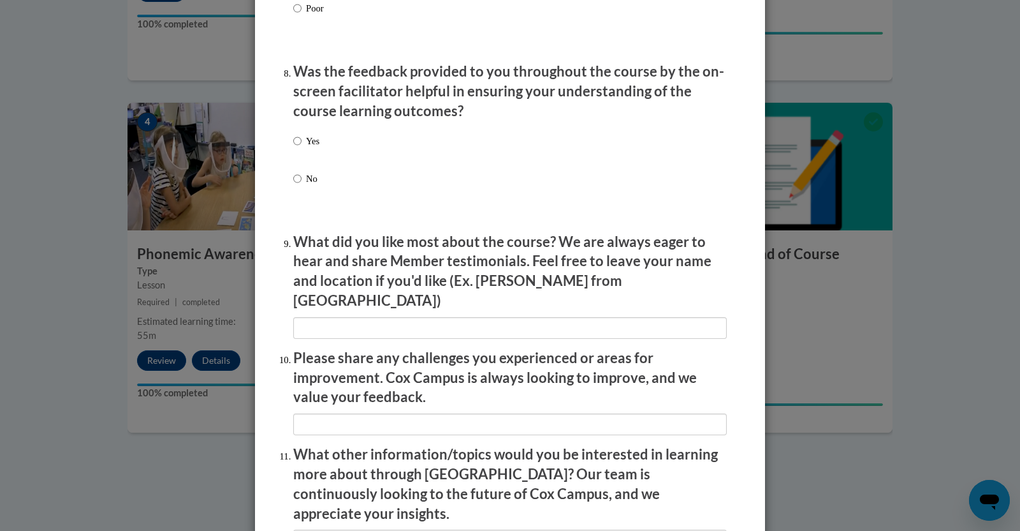
scroll to position [1939, 0]
click at [309, 168] on label "Yes" at bounding box center [306, 150] width 26 height 34
click at [302, 147] on input "Yes" at bounding box center [297, 140] width 8 height 14
radio input "true"
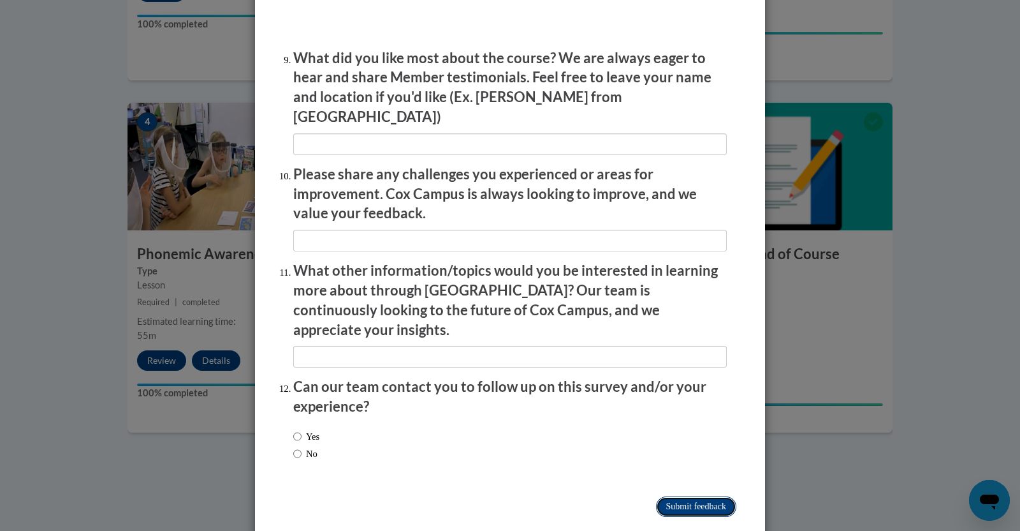
click at [496, 496] on input "Submit feedback" at bounding box center [696, 506] width 80 height 20
